Goal: Information Seeking & Learning: Check status

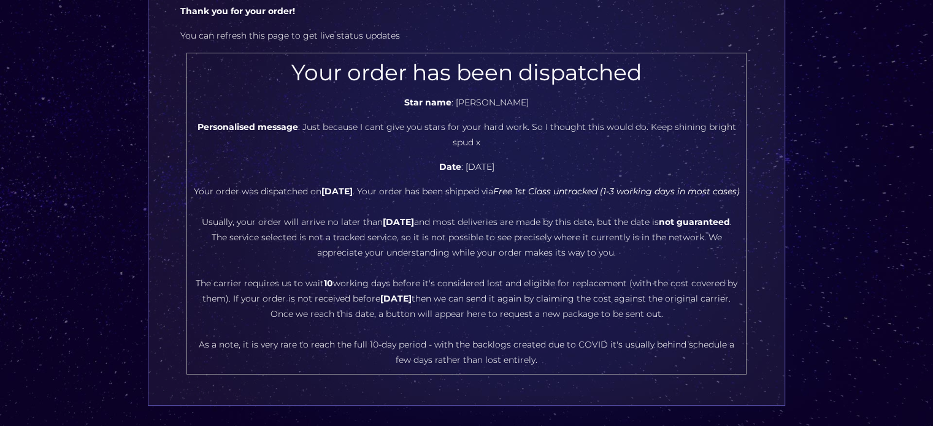
scroll to position [123, 0]
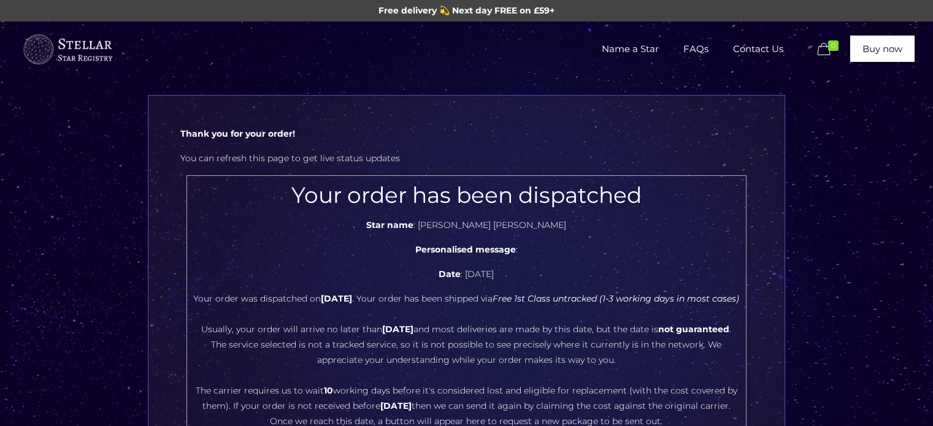
scroll to position [184, 0]
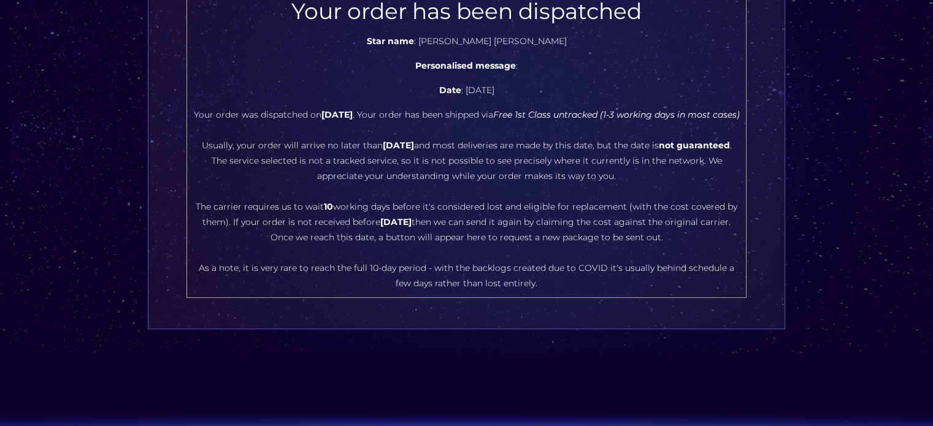
click at [412, 228] on b "Friday, October 17, 2025" at bounding box center [395, 222] width 31 height 11
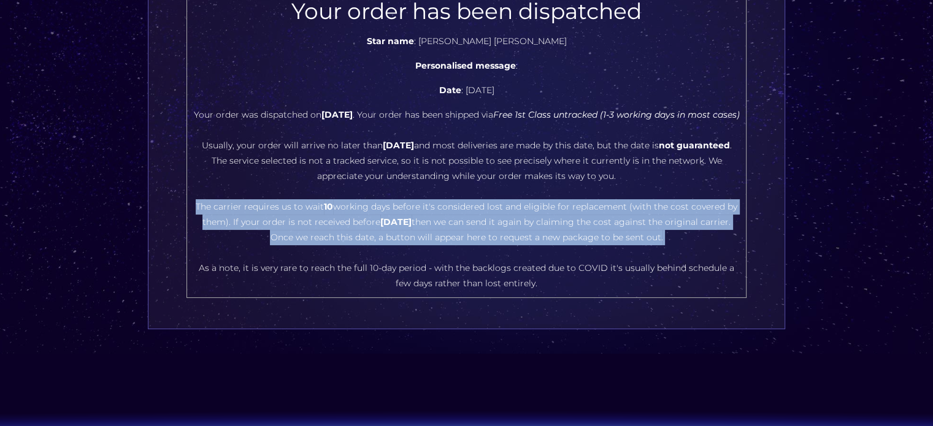
click at [412, 228] on b "Friday, October 17, 2025" at bounding box center [395, 222] width 31 height 11
copy center "The carrier requires us to wait 10 working days before it's considered lost and…"
